Goal: Information Seeking & Learning: Learn about a topic

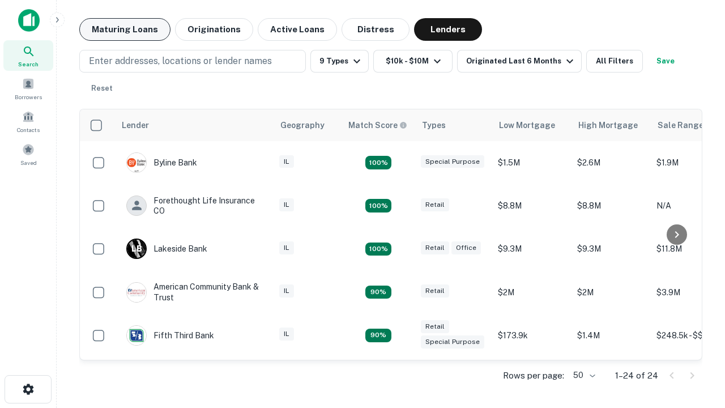
click at [125, 29] on button "Maturing Loans" at bounding box center [124, 29] width 91 height 23
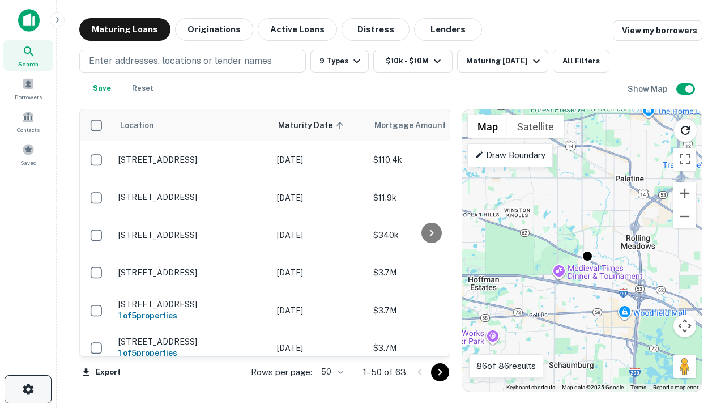
click at [28, 389] on icon "button" at bounding box center [29, 389] width 14 height 14
